Goal: Information Seeking & Learning: Understand process/instructions

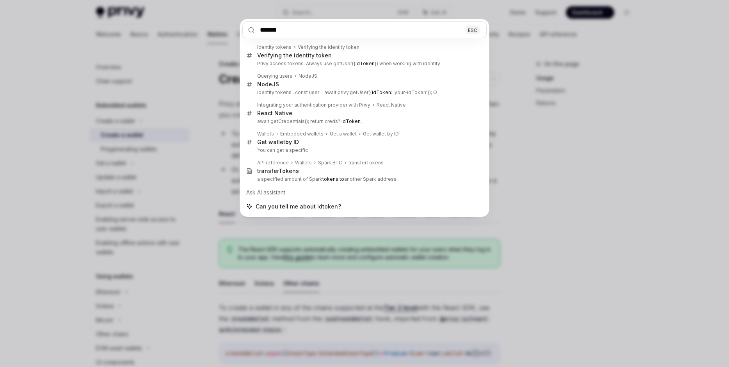
scroll to position [274, 0]
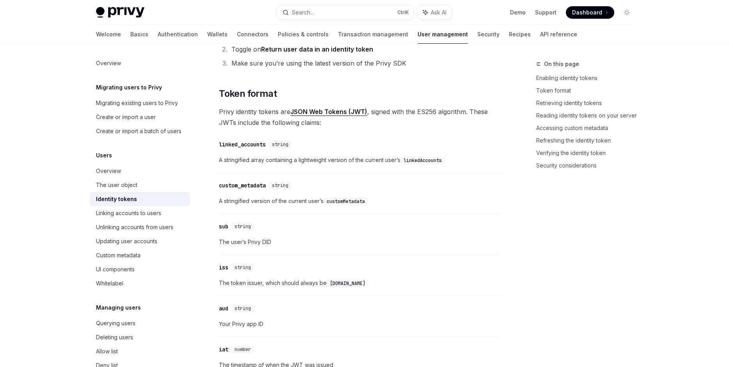
type textarea "*"
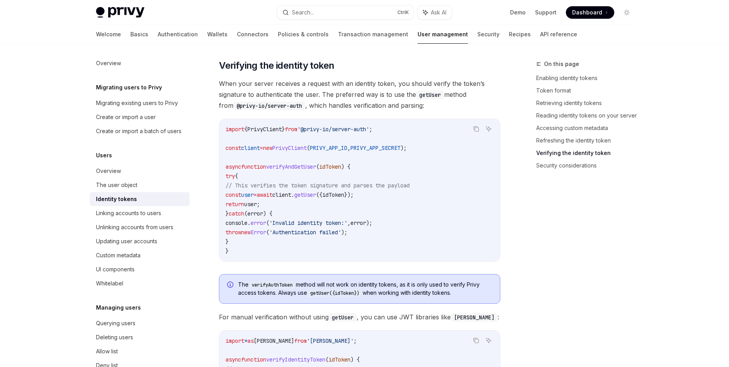
click at [337, 167] on span "idToken" at bounding box center [330, 166] width 22 height 7
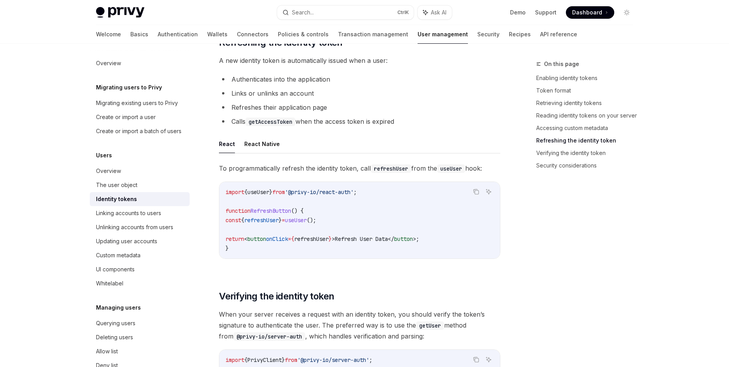
scroll to position [1838, 0]
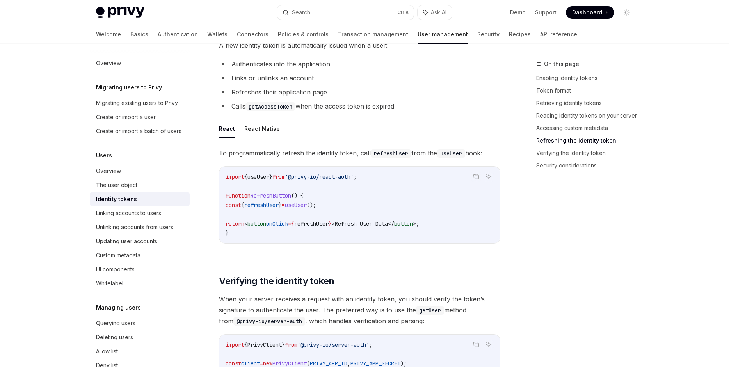
click at [360, 223] on span "Refresh User Data" at bounding box center [361, 223] width 53 height 7
click at [360, 225] on span "Refresh User Data" at bounding box center [361, 223] width 53 height 7
click at [416, 224] on span ">" at bounding box center [414, 223] width 3 height 7
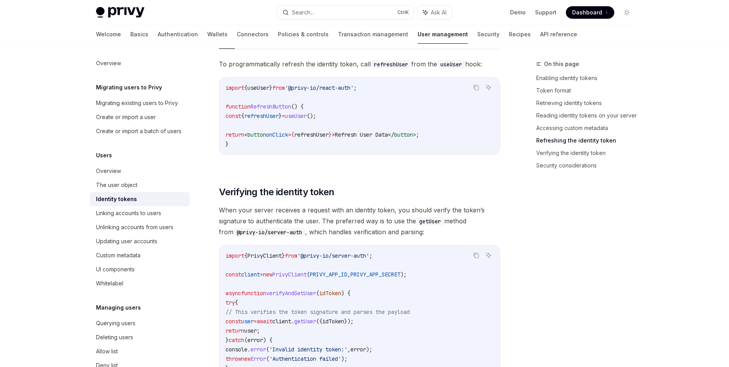
scroll to position [1883, 0]
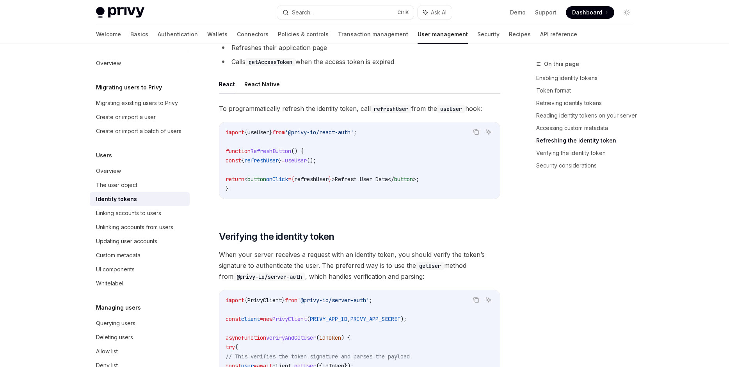
click at [328, 182] on span "refreshUser" at bounding box center [311, 179] width 34 height 7
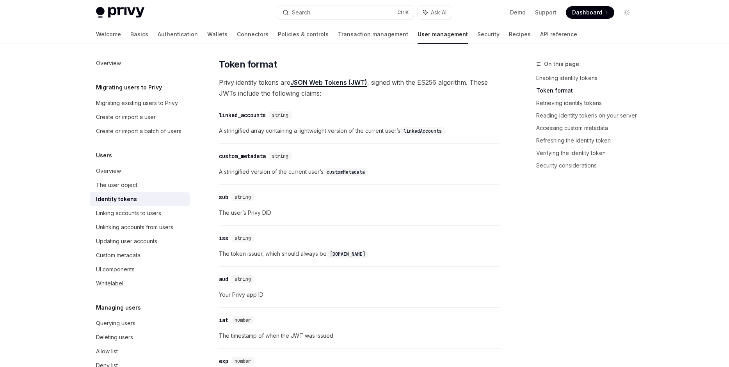
scroll to position [282, 0]
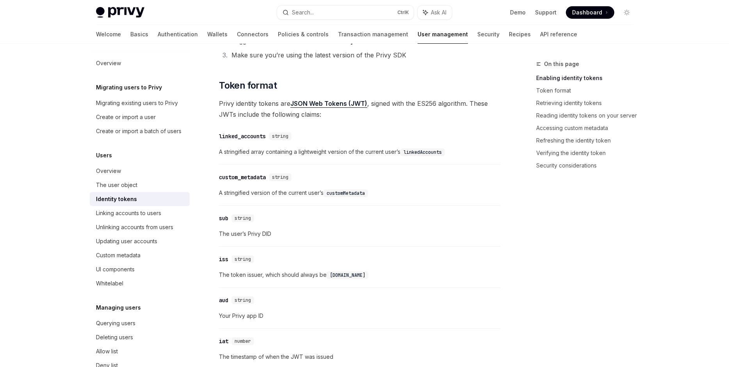
click at [336, 102] on link "JSON Web Tokens (JWT)" at bounding box center [328, 103] width 77 height 8
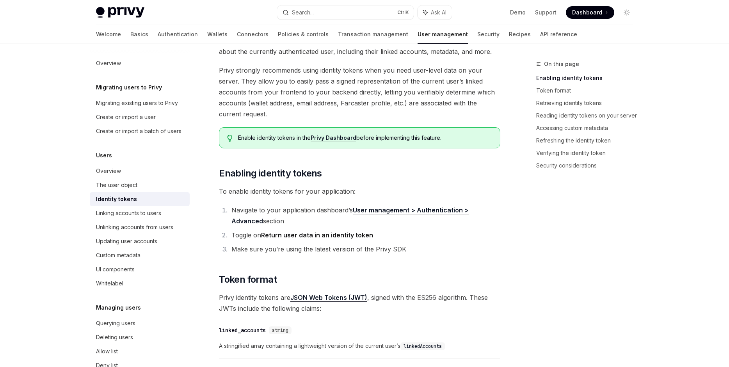
scroll to position [104, 0]
